Goal: Book appointment/travel/reservation

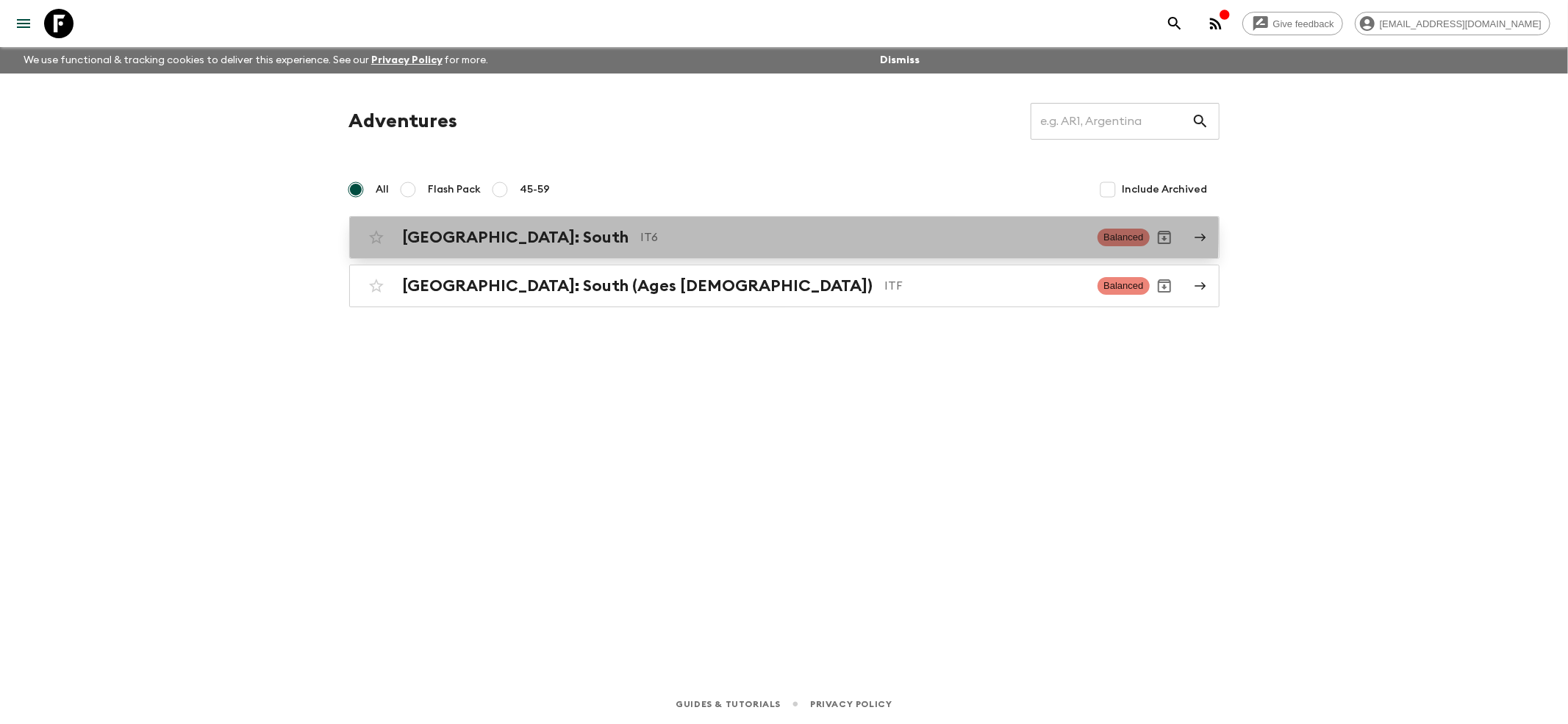
click at [413, 228] on h2 "[GEOGRAPHIC_DATA]: South" at bounding box center [516, 237] width 227 height 19
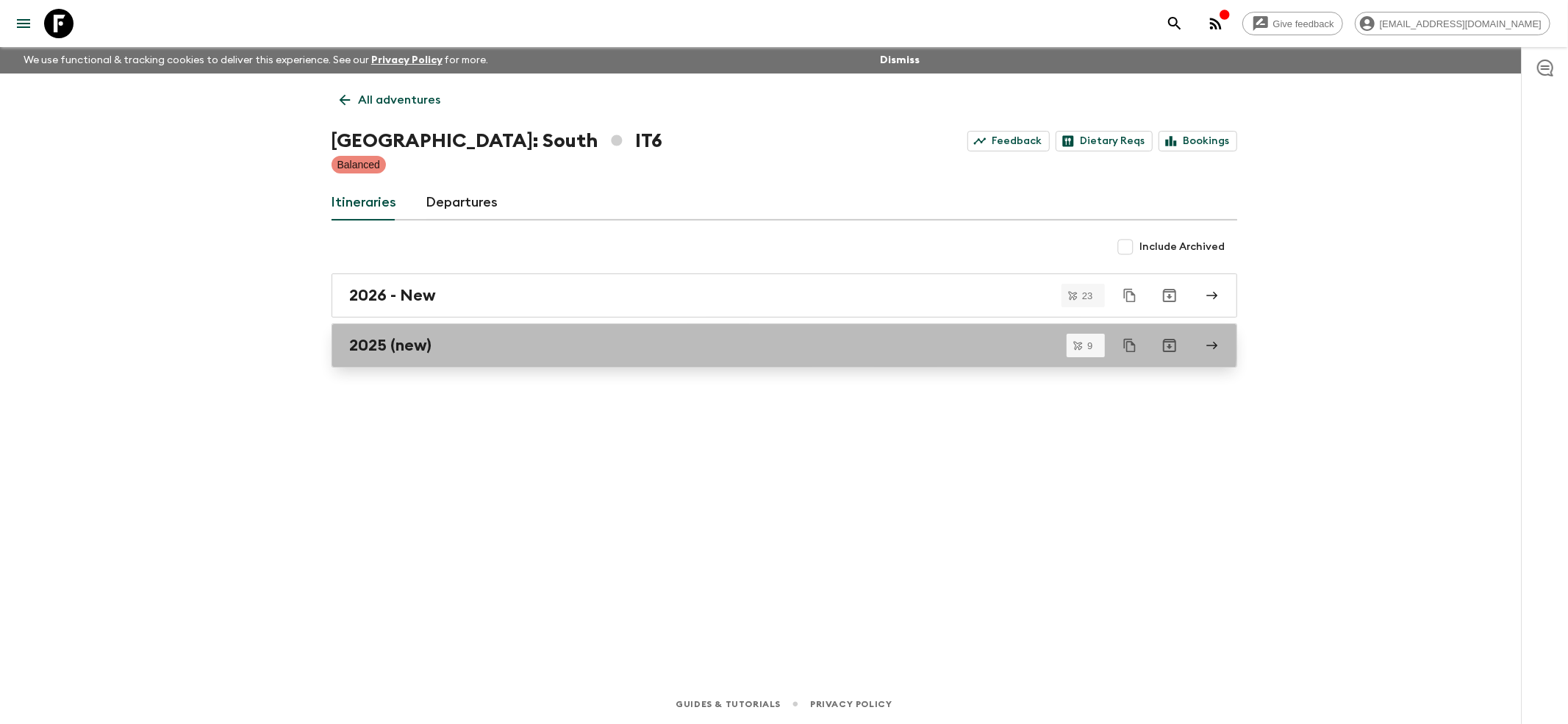
click at [403, 330] on link "2025 (new)" at bounding box center [784, 345] width 906 height 44
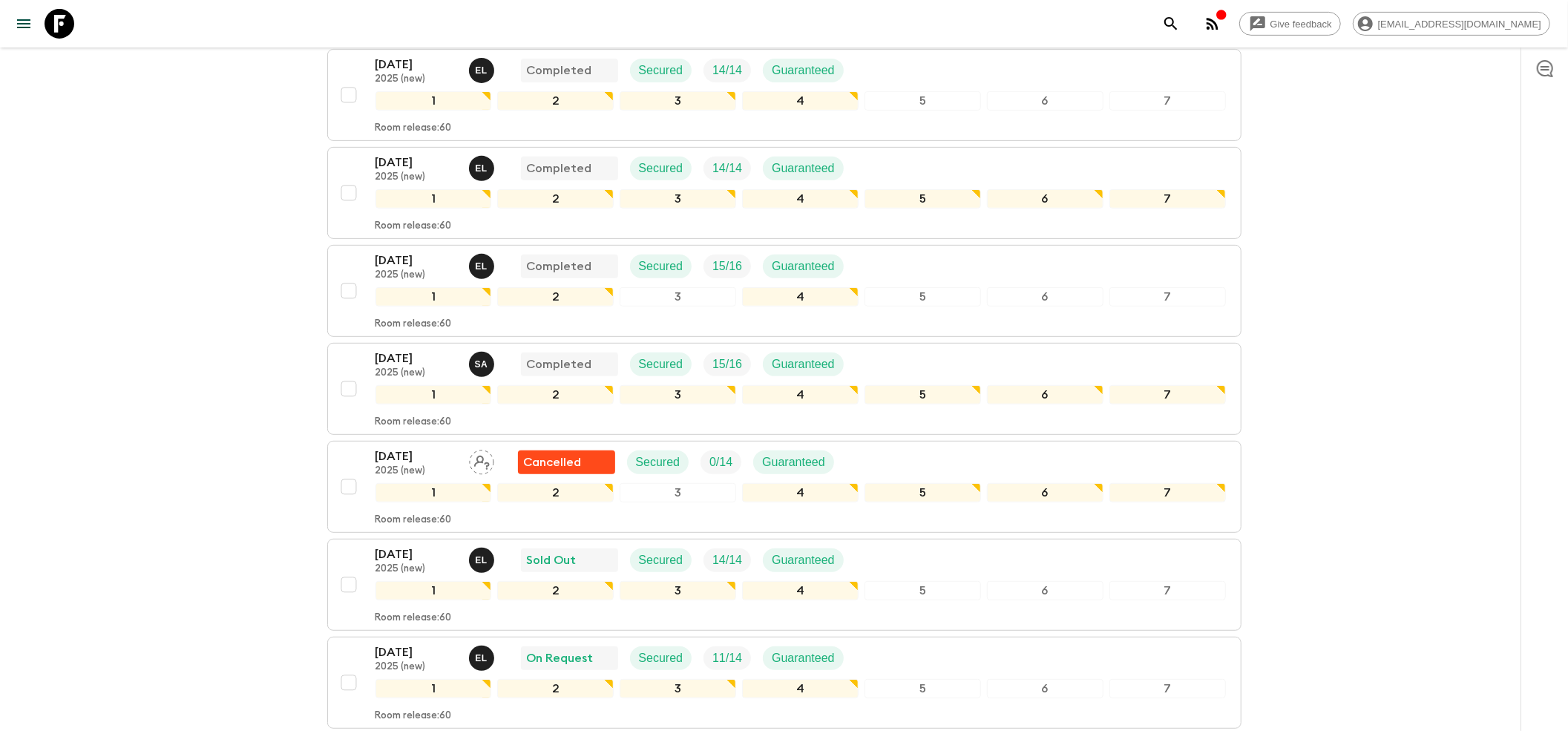
scroll to position [605, 0]
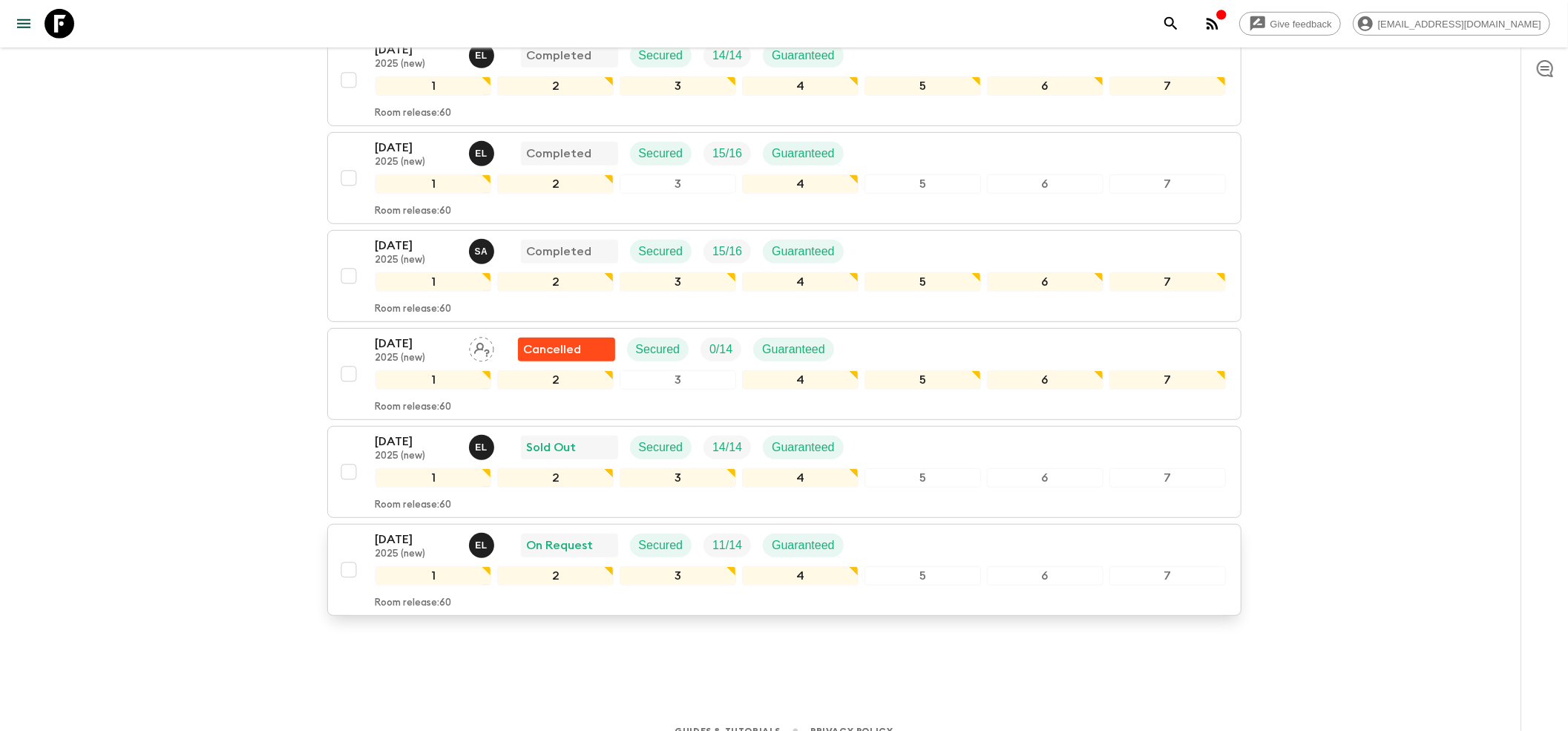
click at [369, 531] on div "[DATE] 2025 (new) E L On Request Secured 11 / 14 Guaranteed 1 2 3 4 5 6 7 Room …" at bounding box center [779, 569] width 892 height 78
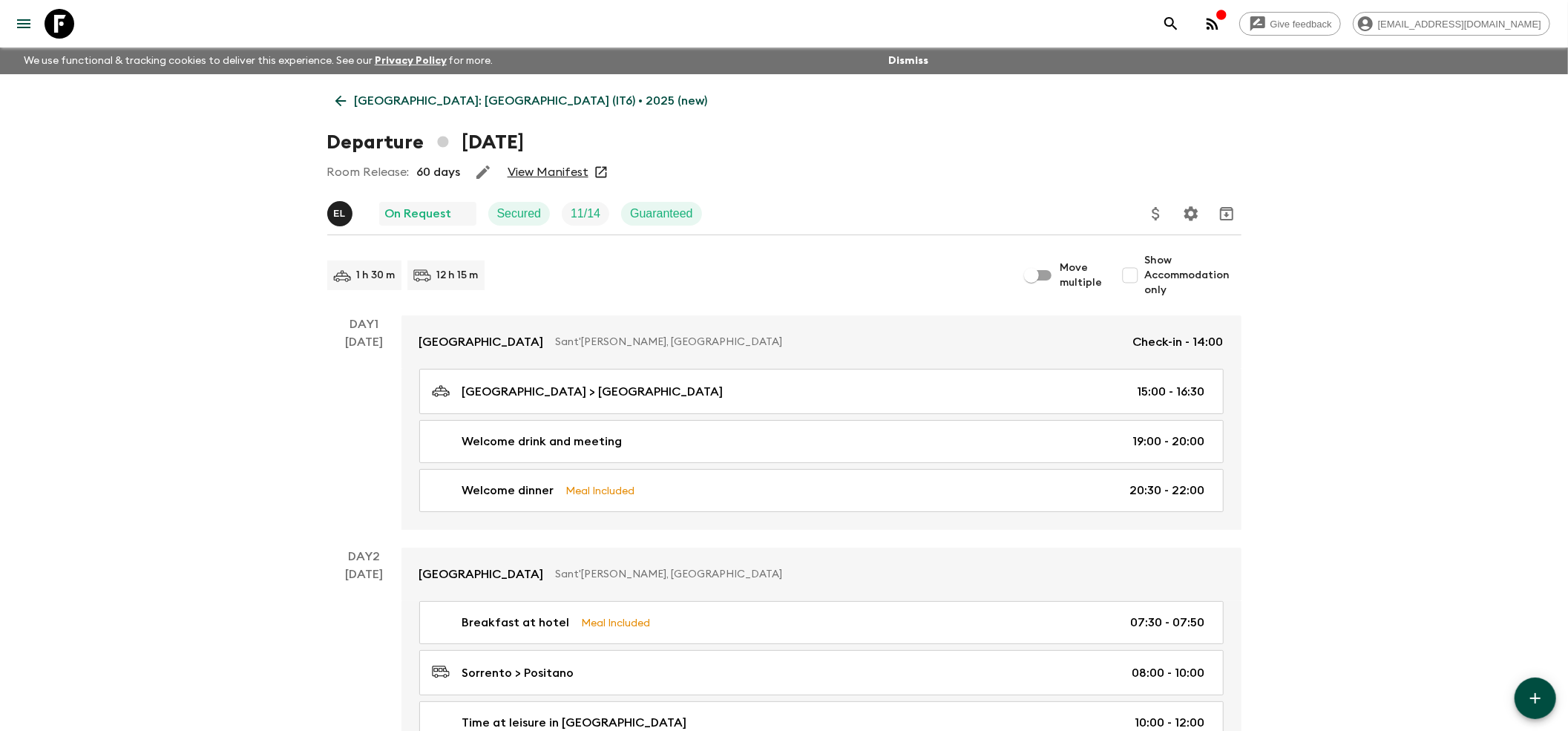
click at [541, 166] on link "View Manifest" at bounding box center [549, 172] width 81 height 15
